Goal: Transaction & Acquisition: Purchase product/service

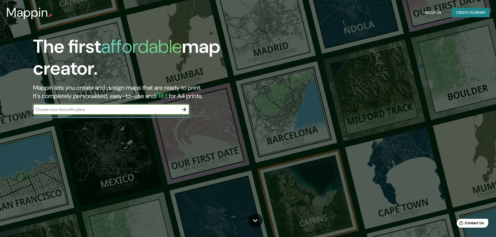
click at [85, 112] on input "text" at bounding box center [106, 110] width 146 height 6
type input "la serena"
click at [182, 109] on icon "button" at bounding box center [184, 110] width 6 height 6
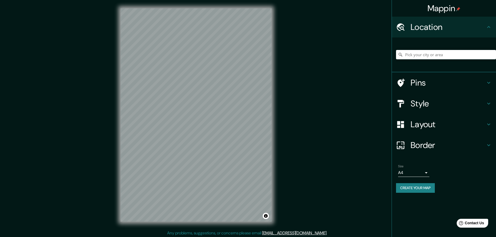
click at [301, 70] on div "Mappin Location Pins Style Layout Border Choose a border. Hint : you can make l…" at bounding box center [248, 119] width 496 height 239
click at [266, 215] on button "Toggle attribution" at bounding box center [266, 216] width 6 height 6
click at [433, 79] on h4 "Pins" at bounding box center [448, 83] width 75 height 10
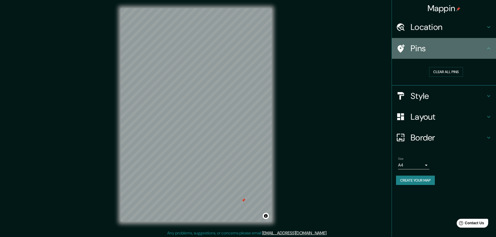
click at [469, 57] on div "Pins" at bounding box center [444, 48] width 104 height 21
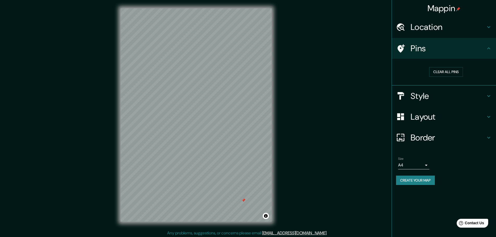
click at [447, 96] on h4 "Style" at bounding box center [448, 96] width 75 height 10
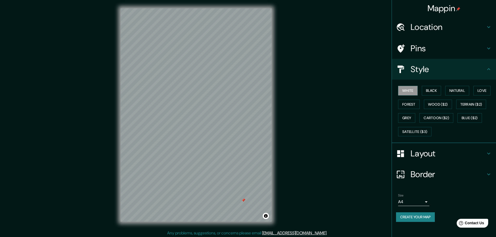
click at [450, 73] on h4 "Style" at bounding box center [448, 69] width 75 height 10
click at [446, 55] on div "Pins" at bounding box center [444, 48] width 104 height 21
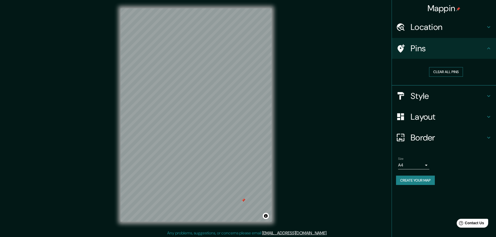
click at [444, 71] on button "Clear all pins" at bounding box center [446, 72] width 34 height 10
click at [273, 142] on div "© Mapbox © OpenStreetMap Improve this map" at bounding box center [196, 115] width 168 height 230
click at [282, 142] on div "Mappin Location Pins Clear all pins Style Layout Border Choose a border. Hint :…" at bounding box center [248, 119] width 496 height 239
click at [282, 143] on div "Mappin Location Pins Clear all pins Style Layout Border Choose a border. Hint :…" at bounding box center [248, 119] width 496 height 239
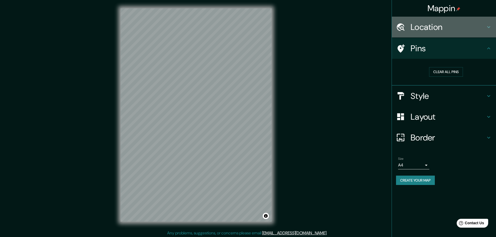
click at [432, 27] on h4 "Location" at bounding box center [448, 27] width 75 height 10
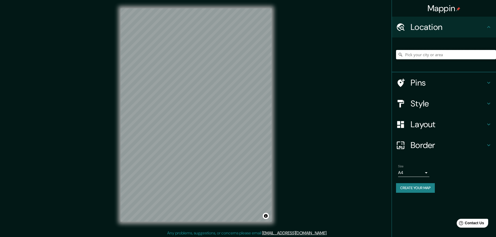
click at [441, 54] on input "Pick your city or area" at bounding box center [446, 54] width 100 height 9
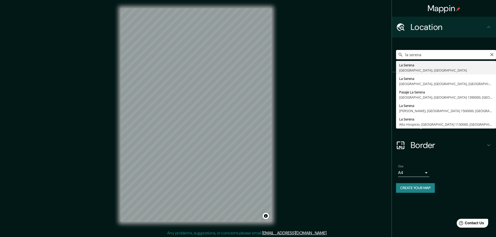
type input "[GEOGRAPHIC_DATA], [GEOGRAPHIC_DATA], [GEOGRAPHIC_DATA]"
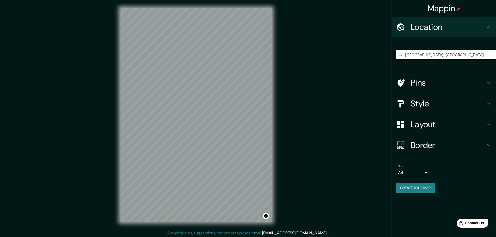
click at [453, 82] on h4 "Pins" at bounding box center [448, 83] width 75 height 10
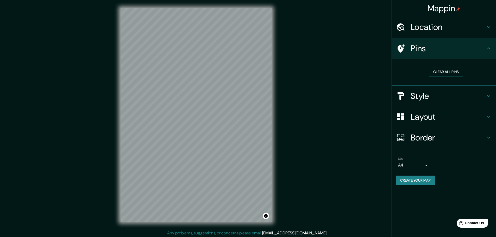
click at [464, 46] on h4 "Pins" at bounding box center [448, 48] width 75 height 10
click at [456, 97] on h4 "Style" at bounding box center [448, 96] width 75 height 10
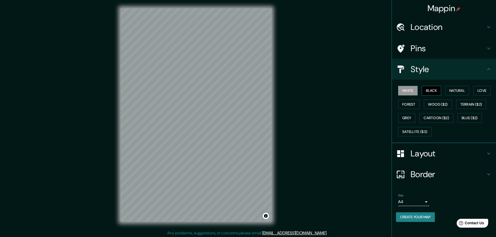
click at [435, 89] on button "Black" at bounding box center [432, 91] width 20 height 10
click at [464, 90] on button "Natural" at bounding box center [458, 91] width 24 height 10
click at [488, 95] on button "Love" at bounding box center [482, 91] width 17 height 10
click at [418, 106] on button "Forest" at bounding box center [409, 105] width 22 height 10
click at [463, 90] on button "Natural" at bounding box center [458, 91] width 24 height 10
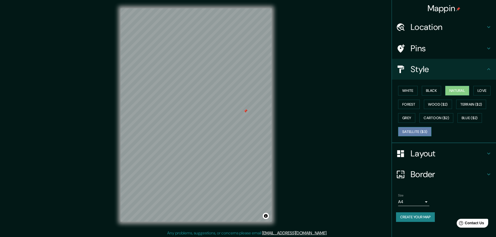
click at [415, 134] on button "Satellite ($3)" at bounding box center [414, 132] width 33 height 10
click at [464, 88] on button "Natural" at bounding box center [458, 91] width 24 height 10
